Goal: Information Seeking & Learning: Compare options

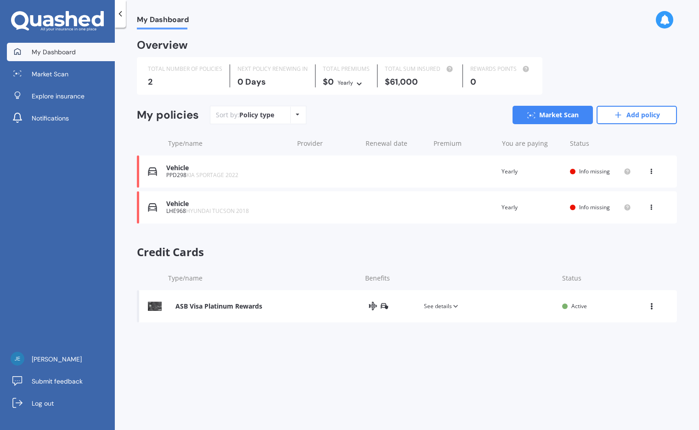
click at [244, 210] on span "HYUNDAI TUCSON 2018" at bounding box center [217, 211] width 63 height 8
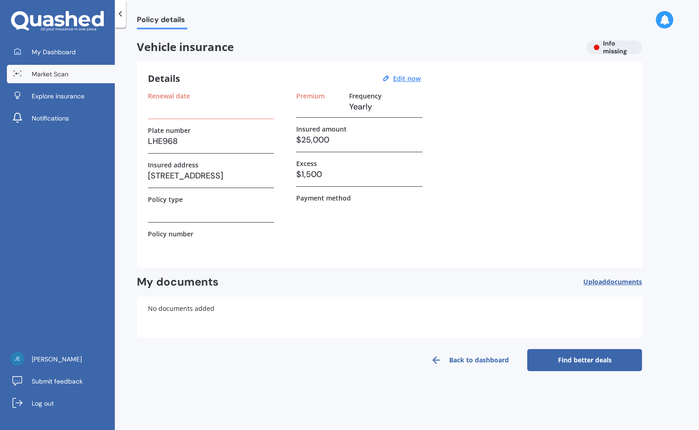
click at [91, 73] on link "Market Scan" at bounding box center [61, 74] width 108 height 18
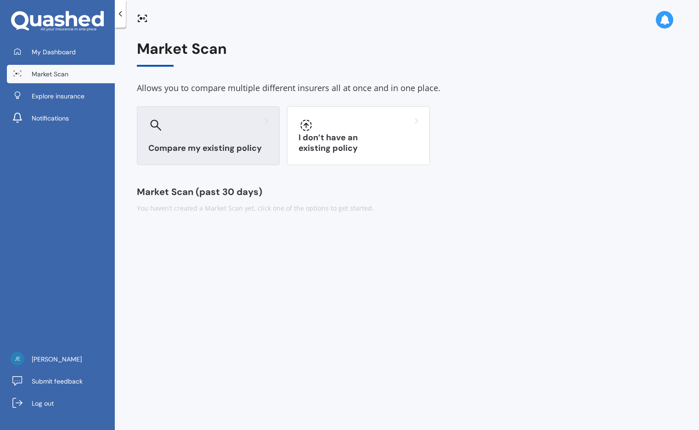
click at [193, 140] on div "Compare my existing policy" at bounding box center [208, 135] width 143 height 59
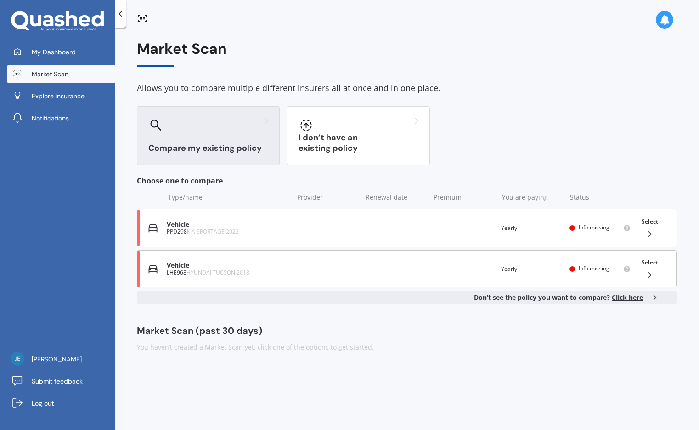
click at [217, 273] on span "HYUNDAI TUCSON 2018" at bounding box center [218, 272] width 63 height 8
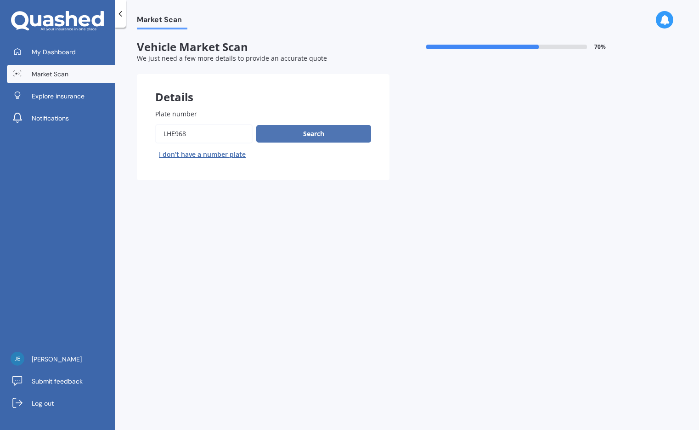
click at [296, 141] on button "Search" at bounding box center [313, 133] width 115 height 17
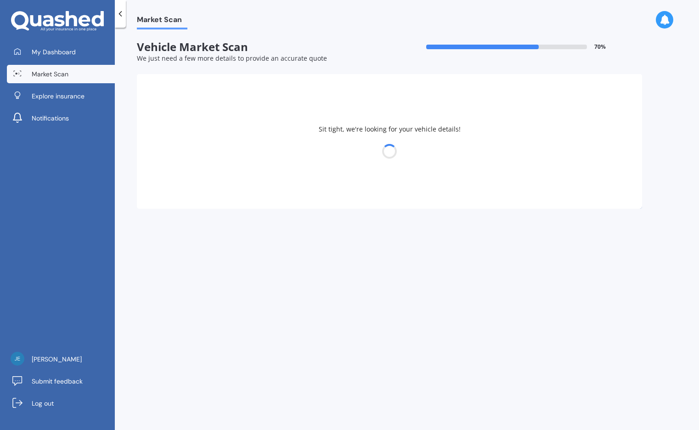
select select "HYUNDAI"
select select "[GEOGRAPHIC_DATA]"
select select "16"
select select "05"
select select "1977"
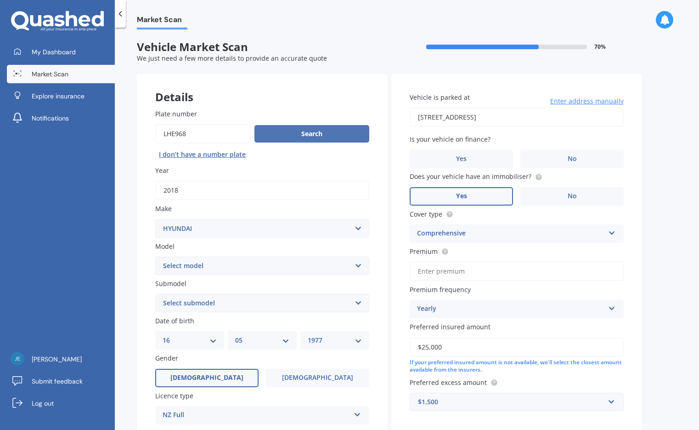
click at [317, 130] on button "Search" at bounding box center [312, 133] width 115 height 17
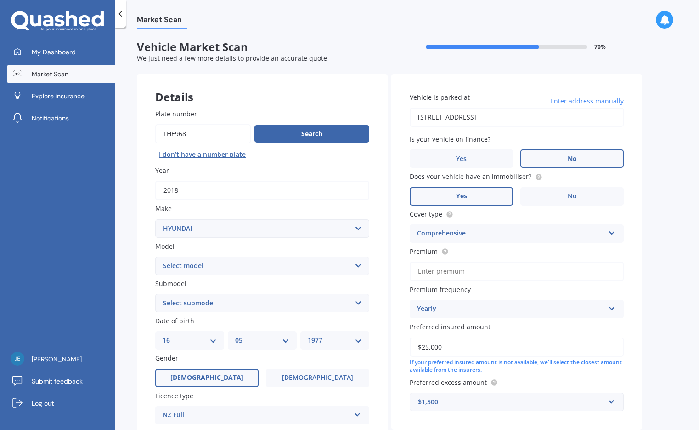
click at [576, 163] on label "No" at bounding box center [572, 158] width 103 height 18
click at [0, 0] on input "No" at bounding box center [0, 0] width 0 height 0
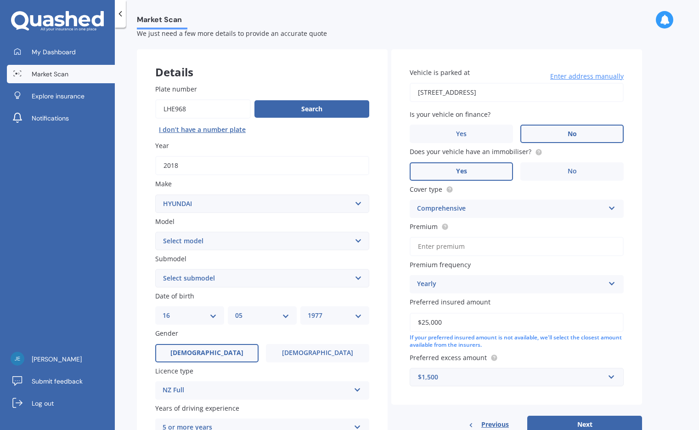
scroll to position [46, 0]
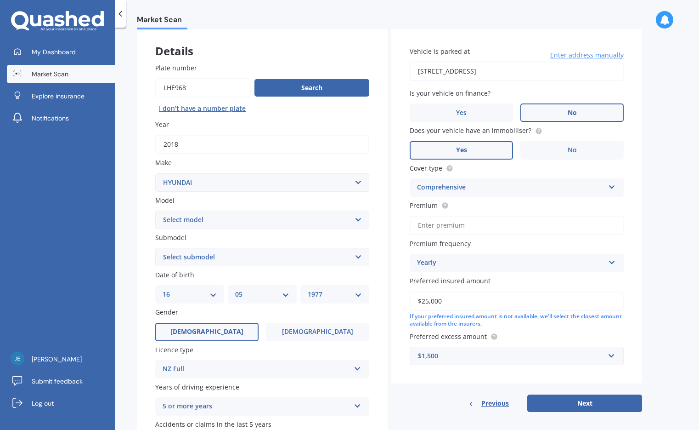
drag, startPoint x: 451, startPoint y: 299, endPoint x: 350, endPoint y: 290, distance: 101.9
click at [350, 290] on div "Details Plate number Search I don’t have a number plate Year [DATE] Make Select…" at bounding box center [389, 249] width 505 height 443
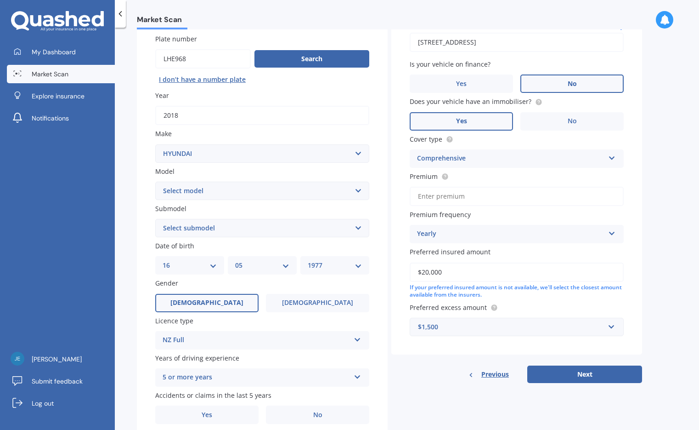
scroll to position [111, 0]
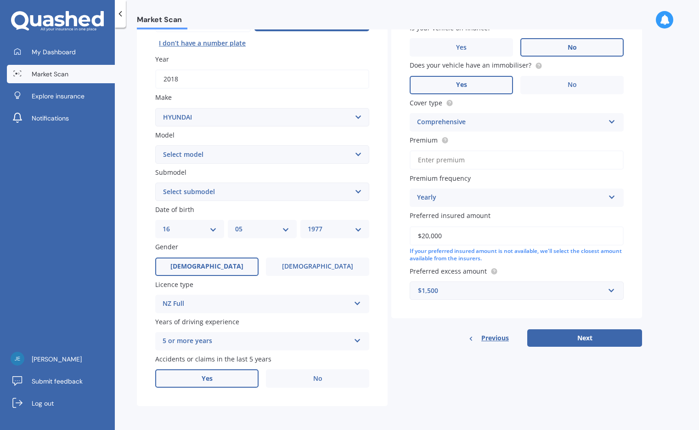
type input "$20,000"
click at [214, 383] on label "Yes" at bounding box center [206, 378] width 103 height 18
click at [0, 0] on input "Yes" at bounding box center [0, 0] width 0 height 0
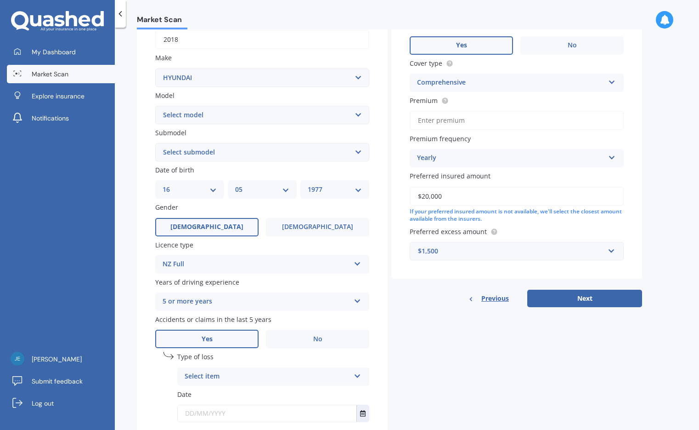
scroll to position [211, 0]
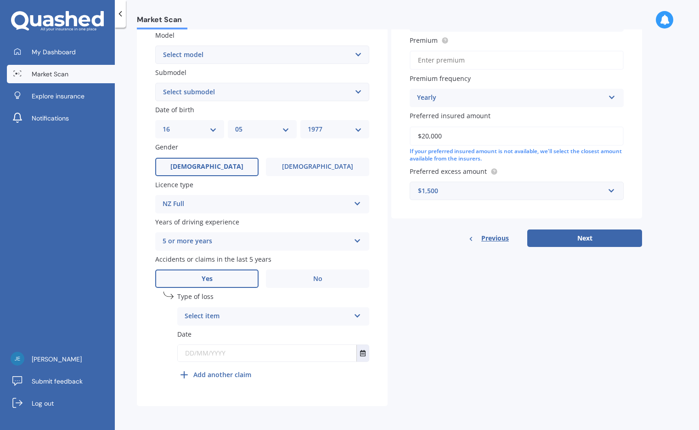
click at [239, 316] on div "Select item" at bounding box center [267, 316] width 165 height 11
click at [240, 350] on span "Not at fault accident" at bounding box center [217, 350] width 65 height 9
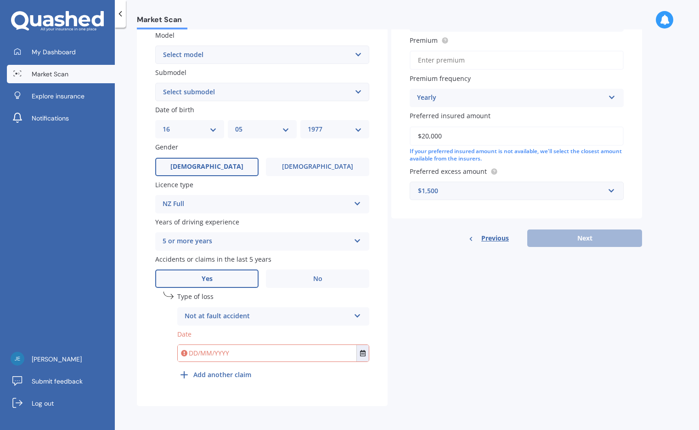
click at [241, 350] on input "text" at bounding box center [267, 353] width 179 height 17
click at [361, 356] on icon "Select date" at bounding box center [363, 353] width 6 height 6
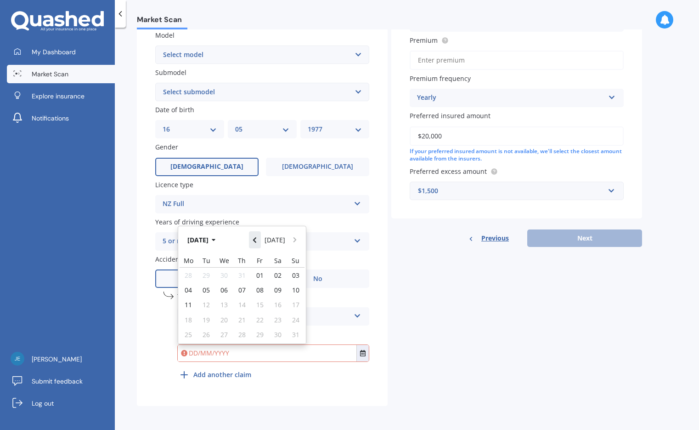
click at [256, 243] on icon "Navigate back" at bounding box center [255, 240] width 4 height 6
click at [216, 242] on icon "button" at bounding box center [214, 240] width 4 height 6
click at [210, 241] on button "2025" at bounding box center [199, 239] width 33 height 17
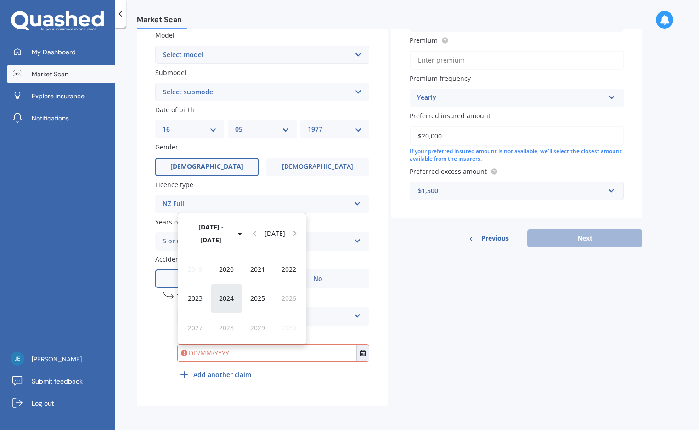
click at [223, 300] on span "2024" at bounding box center [226, 298] width 15 height 9
click at [284, 326] on span "Dec" at bounding box center [289, 327] width 11 height 9
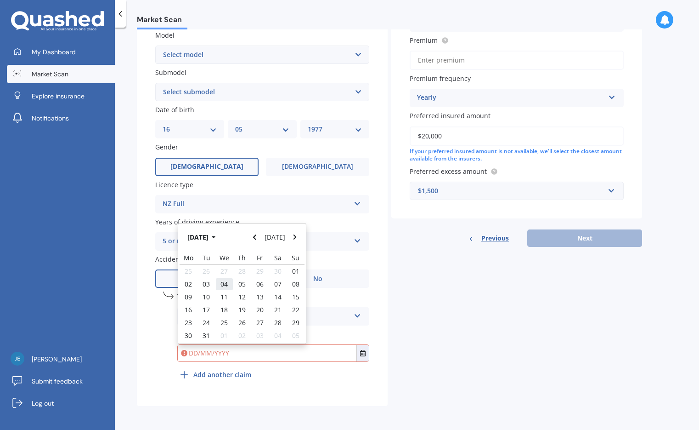
click at [224, 286] on span "04" at bounding box center [224, 283] width 7 height 9
type input "[DATE]"
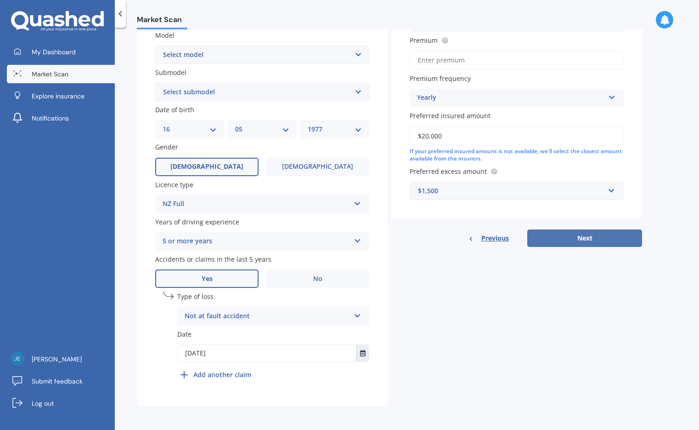
click at [584, 238] on button "Next" at bounding box center [585, 237] width 115 height 17
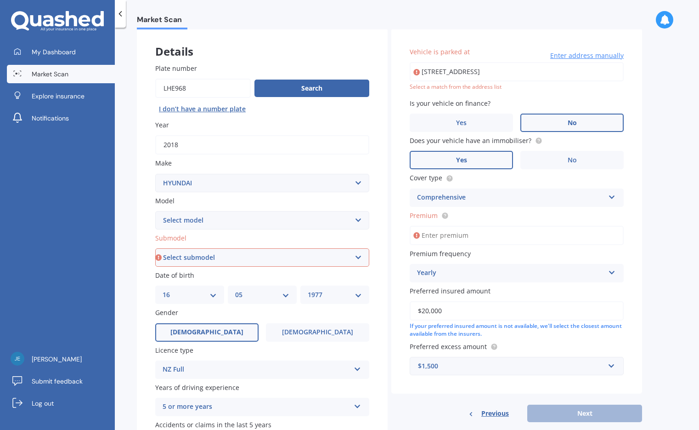
scroll to position [27, 0]
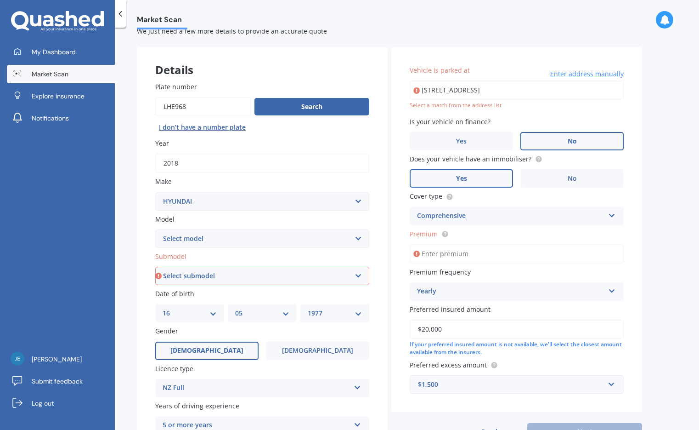
click at [433, 254] on input "Premium" at bounding box center [517, 253] width 214 height 19
click at [296, 271] on select "Select submodel 1.6 Turbo Elite 2.0 4WD CRDi Turbo Diesel A4 2.0 4WD Petrol A4 …" at bounding box center [262, 276] width 214 height 18
select select "1.6 TURBO ELITE"
click at [155, 267] on select "Select submodel 1.6 Turbo Elite 2.0 4WD CRDi Turbo Diesel A4 2.0 4WD Petrol A4 …" at bounding box center [262, 276] width 214 height 18
type input "[STREET_ADDRESS]"
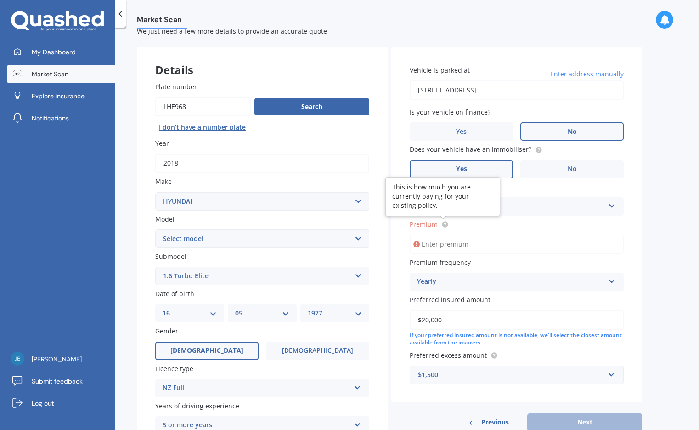
click at [446, 224] on icon at bounding box center [445, 224] width 2 height 2
click at [445, 246] on input "Premium" at bounding box center [517, 243] width 214 height 19
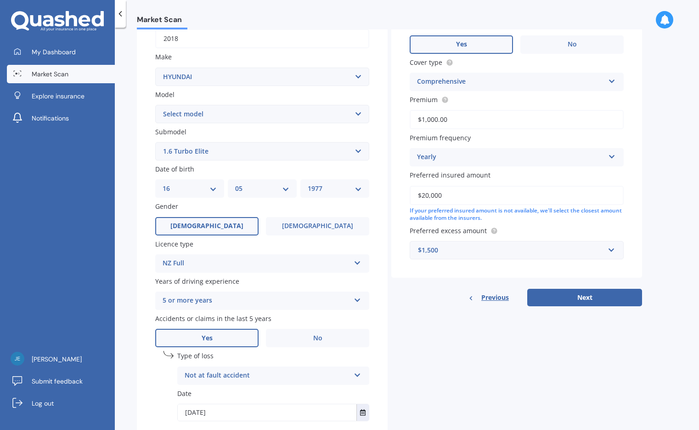
scroll to position [165, 0]
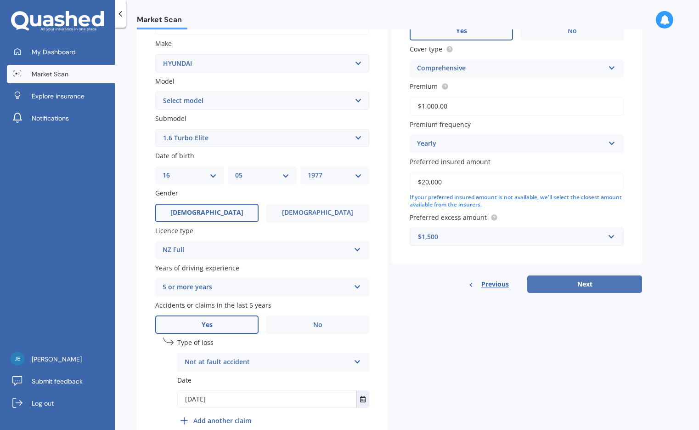
type input "$1,000.00"
click at [585, 289] on button "Next" at bounding box center [585, 283] width 115 height 17
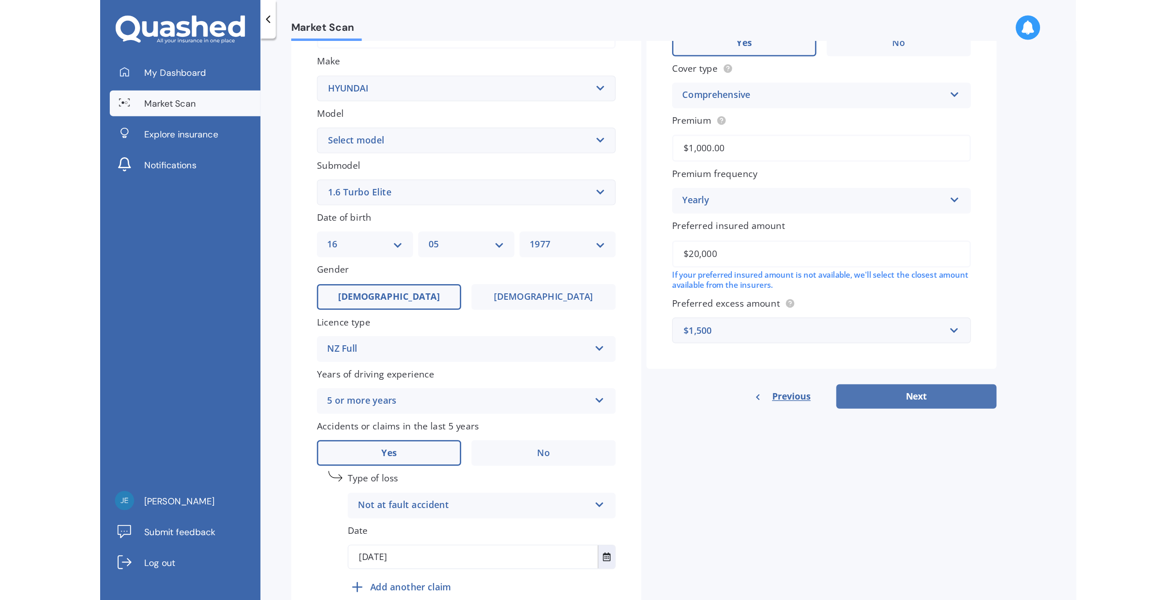
scroll to position [0, 0]
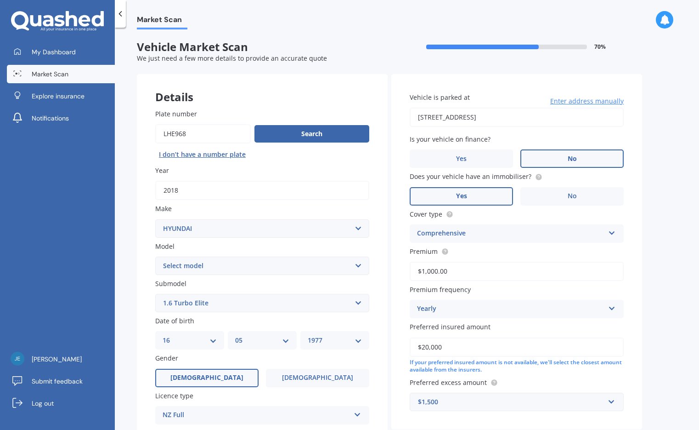
select select "16"
select select "05"
select select "1977"
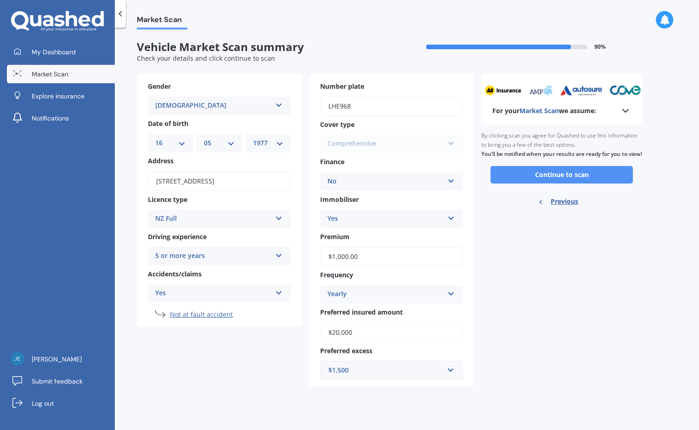
click at [560, 183] on button "Continue to scan" at bounding box center [562, 174] width 142 height 17
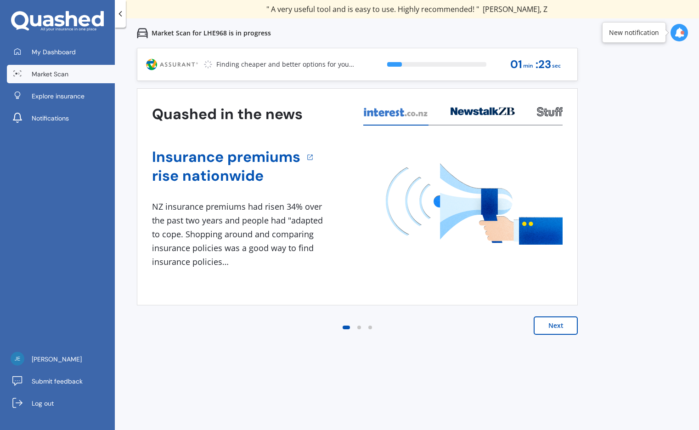
click at [548, 323] on button "Next" at bounding box center [556, 325] width 44 height 18
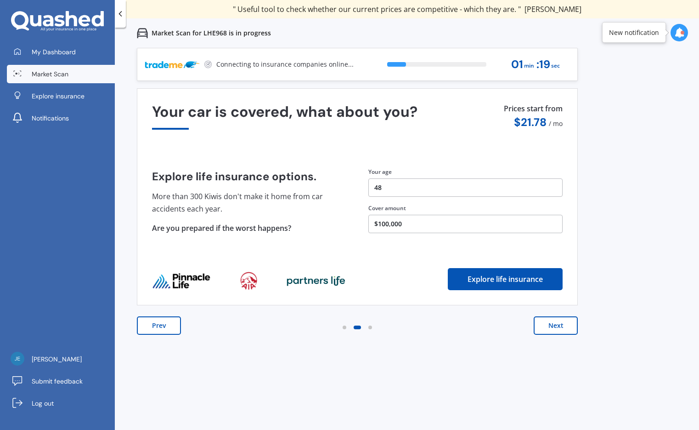
click at [546, 322] on button "Next" at bounding box center [556, 325] width 44 height 18
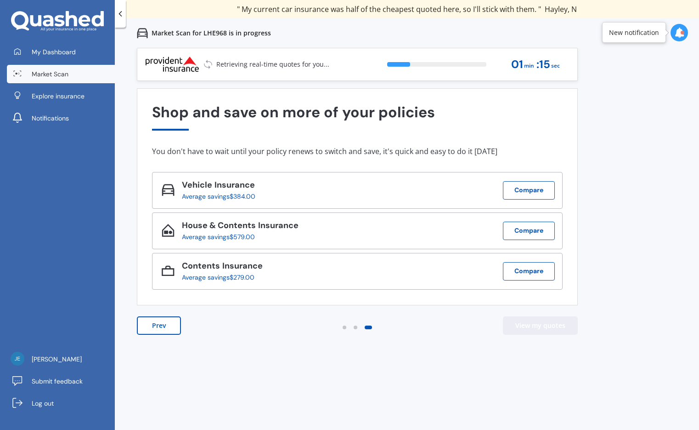
click at [546, 322] on button "View my quotes" at bounding box center [540, 325] width 75 height 18
click at [162, 320] on button "Prev" at bounding box center [159, 325] width 44 height 18
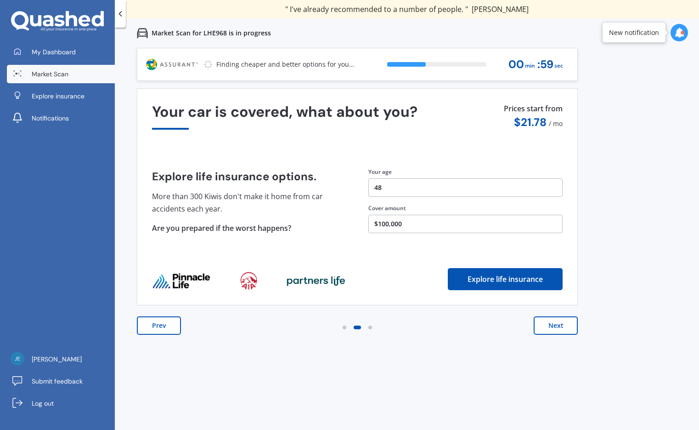
click at [162, 320] on button "Prev" at bounding box center [159, 325] width 44 height 18
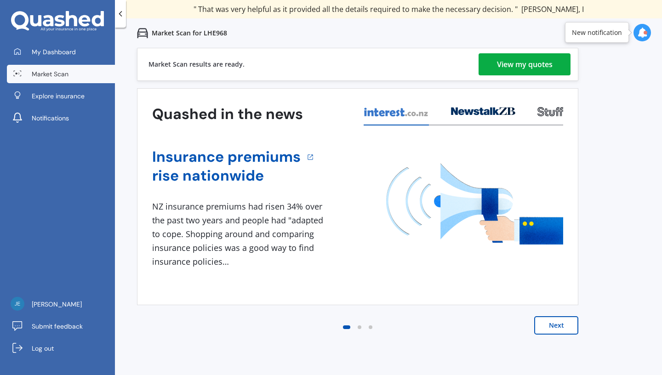
click at [514, 63] on div "View my quotes" at bounding box center [525, 64] width 56 height 22
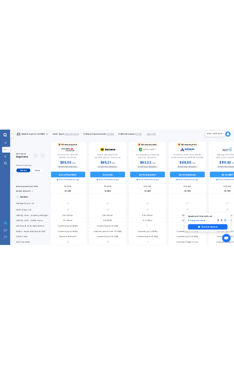
scroll to position [0, 136]
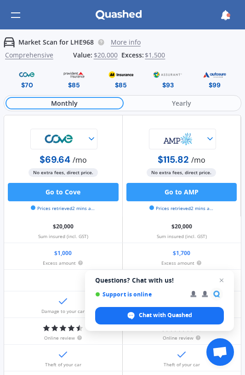
click at [213, 76] on img at bounding box center [214, 74] width 30 height 11
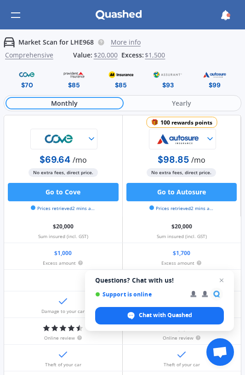
click at [213, 76] on img at bounding box center [214, 74] width 30 height 11
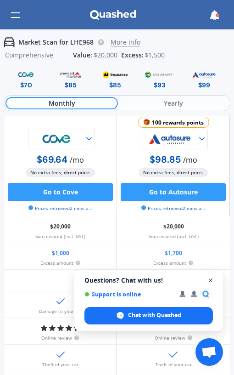
click at [212, 280] on span "Open chat" at bounding box center [210, 280] width 11 height 11
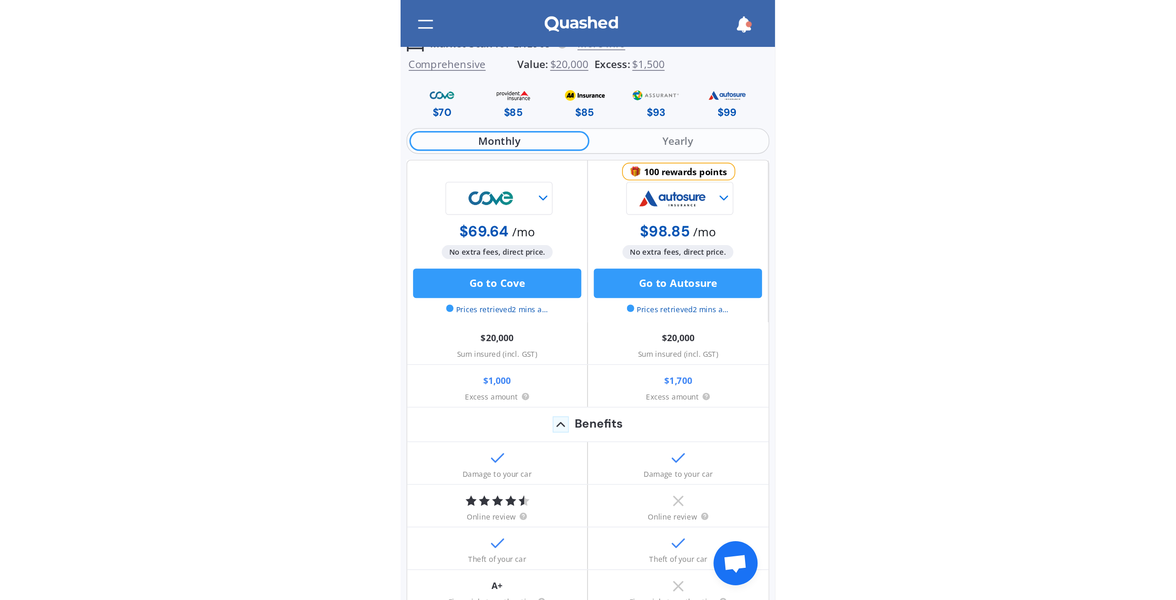
scroll to position [0, 0]
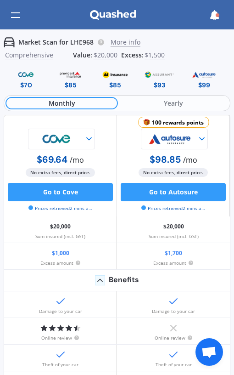
click at [216, 53] on div "Market Scan for LHE968 Cover Type: Comprehensive Preferred Sum Insured: $20,000…" at bounding box center [117, 52] width 227 height 30
